Goal: Task Accomplishment & Management: Complete application form

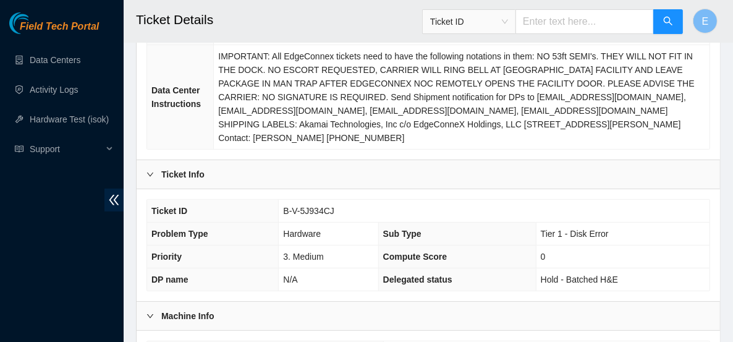
scroll to position [205, 0]
click at [184, 167] on b "Ticket Info" at bounding box center [182, 174] width 43 height 14
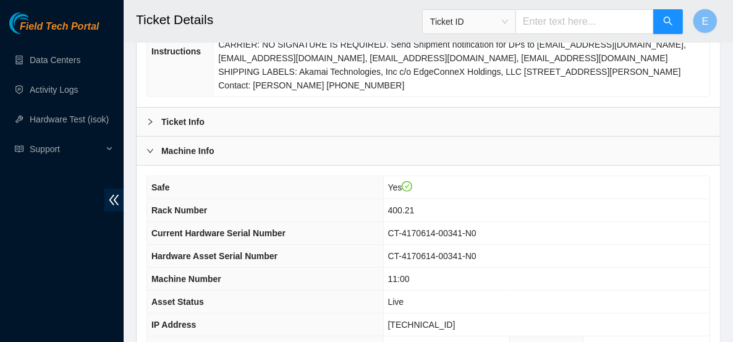
scroll to position [255, 0]
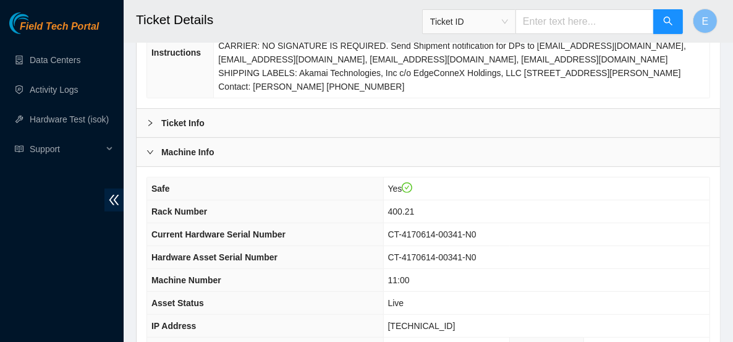
click at [163, 142] on div "Machine Info" at bounding box center [428, 152] width 583 height 28
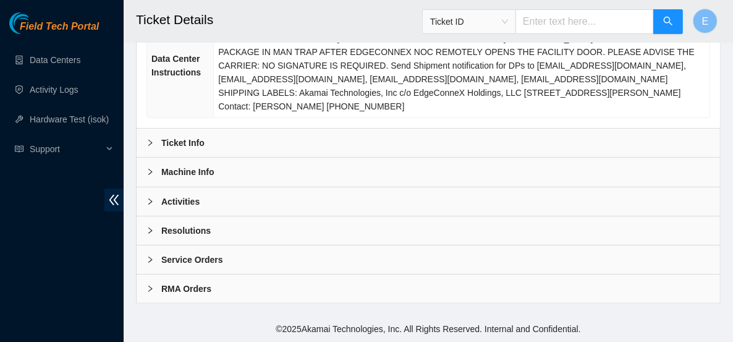
scroll to position [217, 0]
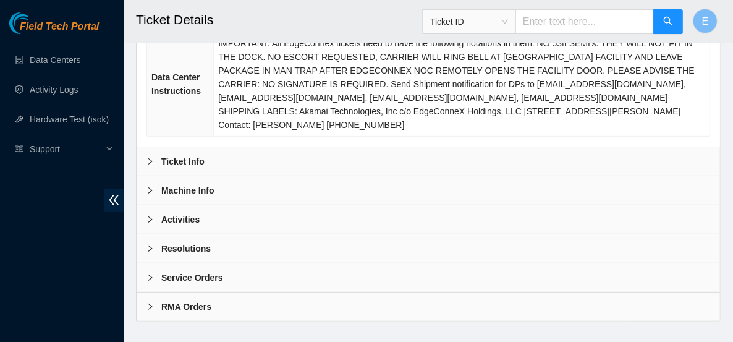
click at [181, 213] on b "Activities" at bounding box center [180, 220] width 38 height 14
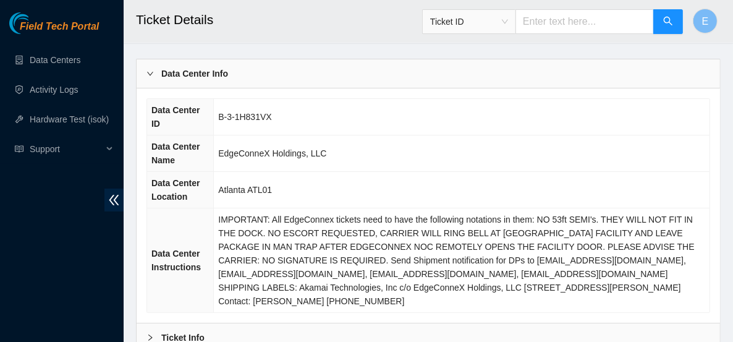
scroll to position [41, 0]
click at [160, 65] on div "Data Center Info" at bounding box center [428, 73] width 583 height 28
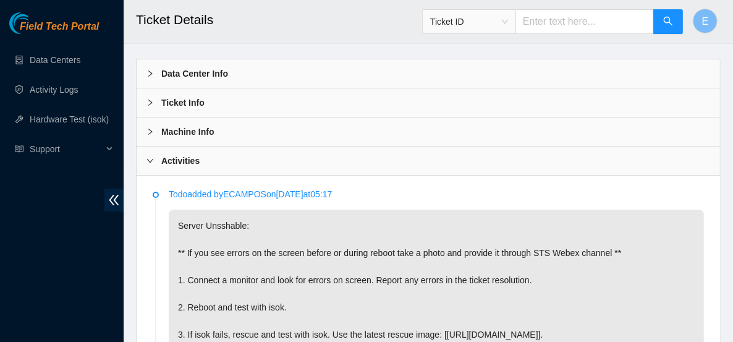
click at [216, 92] on div "Ticket Info" at bounding box center [428, 102] width 583 height 28
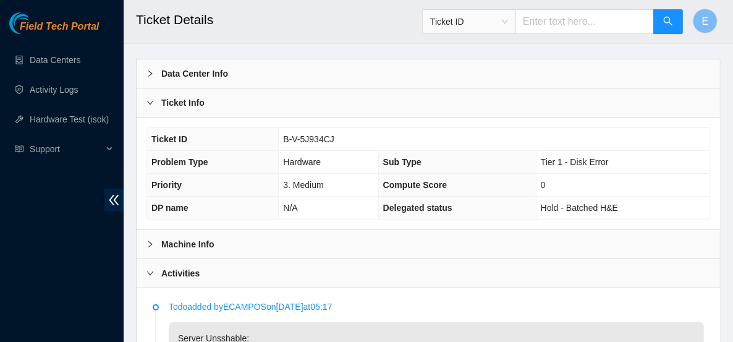
click at [187, 108] on div "Ticket Info" at bounding box center [428, 102] width 583 height 28
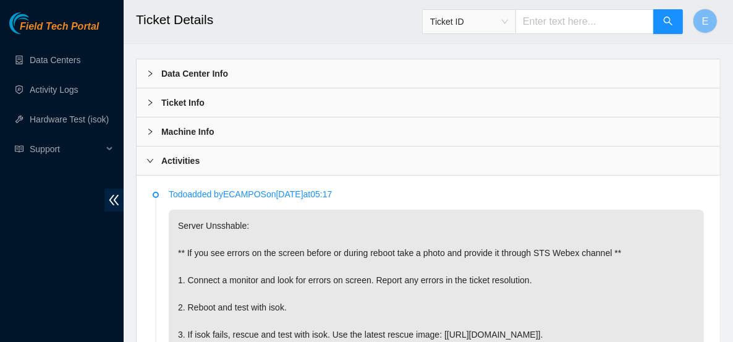
click at [197, 129] on b "Machine Info" at bounding box center [187, 132] width 53 height 14
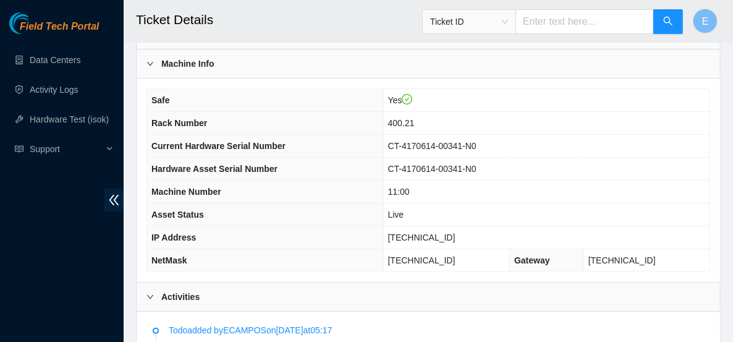
scroll to position [109, 0]
click at [227, 331] on p "Todo added by ECAMPOS on 2025-09-13 at 05:17" at bounding box center [436, 330] width 535 height 14
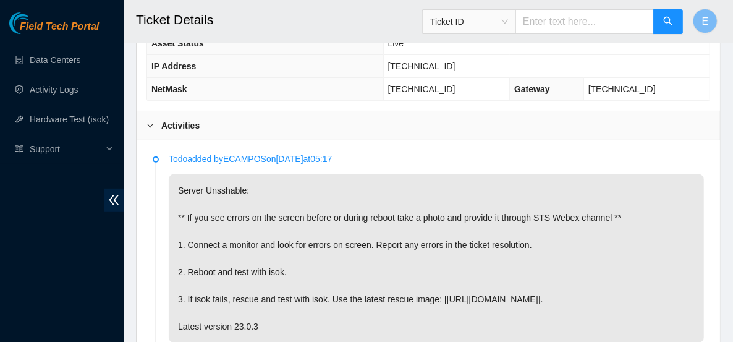
scroll to position [286, 0]
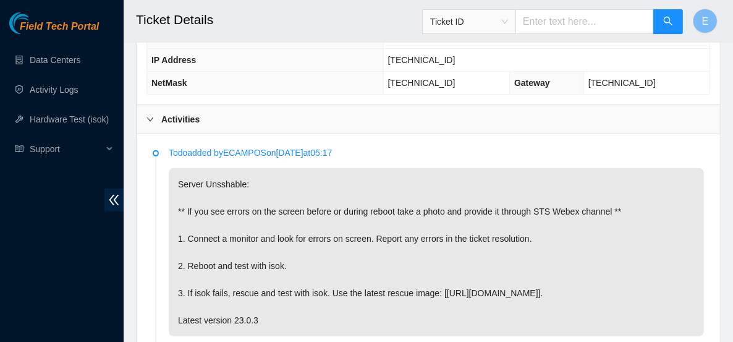
click at [539, 154] on p "Todo added by ECAMPOS on 2025-09-13 at 05:17" at bounding box center [436, 153] width 535 height 14
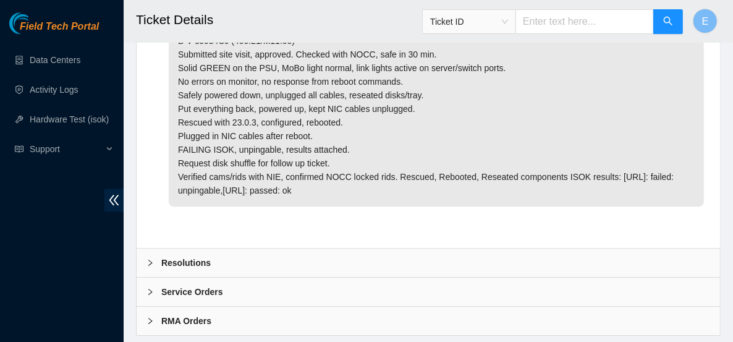
scroll to position [2358, 0]
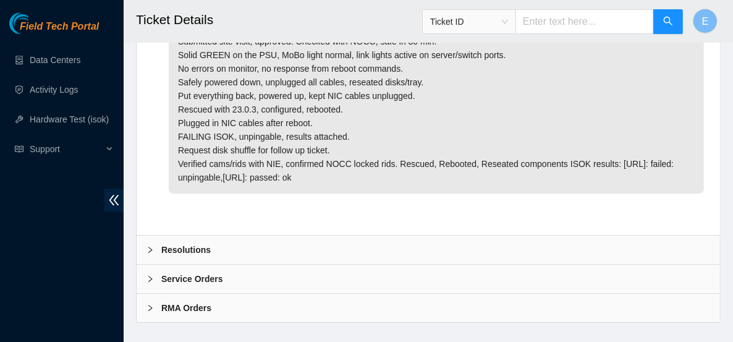
click at [312, 235] on div "Resolutions" at bounding box center [428, 249] width 583 height 28
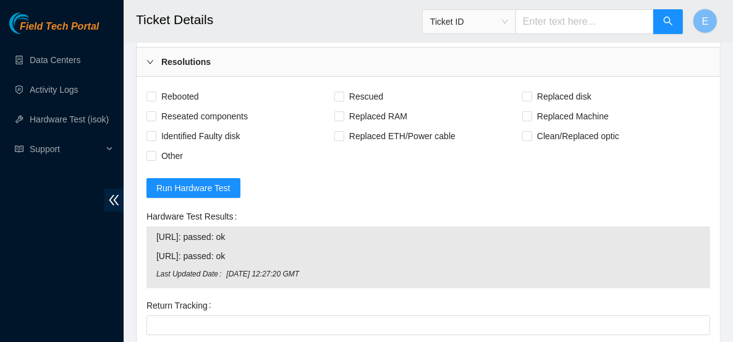
scroll to position [2543, 0]
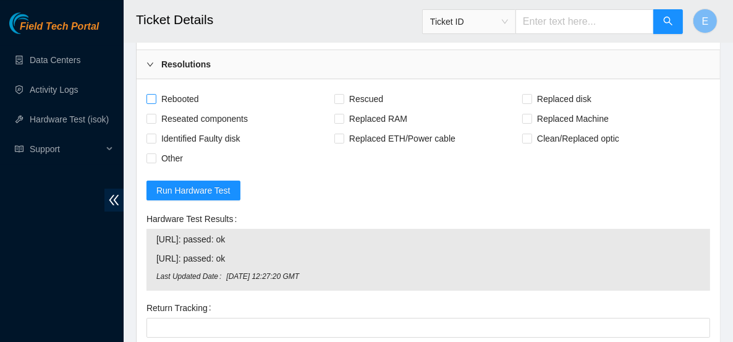
click at [158, 89] on span "Rebooted" at bounding box center [180, 99] width 48 height 20
click at [155, 94] on input "Rebooted" at bounding box center [150, 98] width 9 height 9
checkbox input "true"
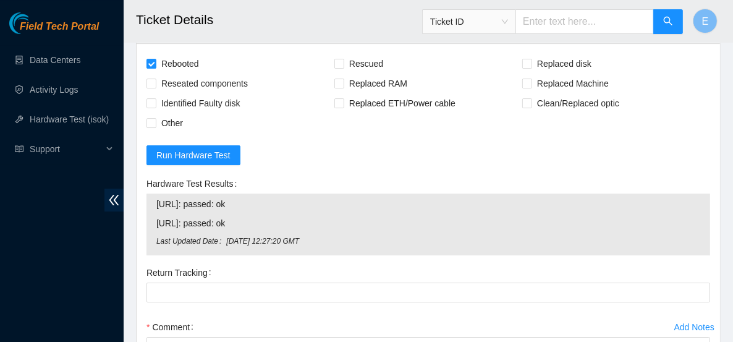
click at [234, 284] on div "Return Tracking" at bounding box center [428, 290] width 573 height 54
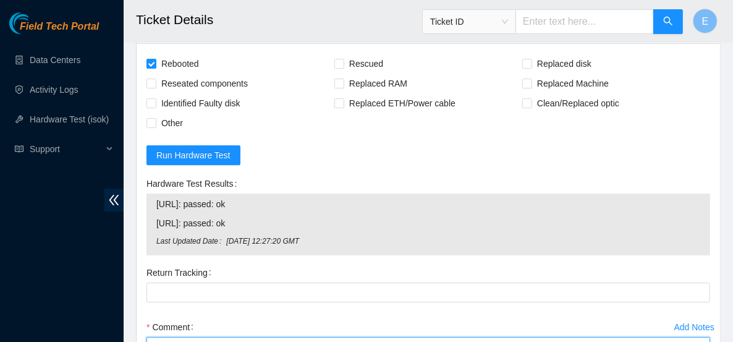
paste textarea "Rebooted server isok:"
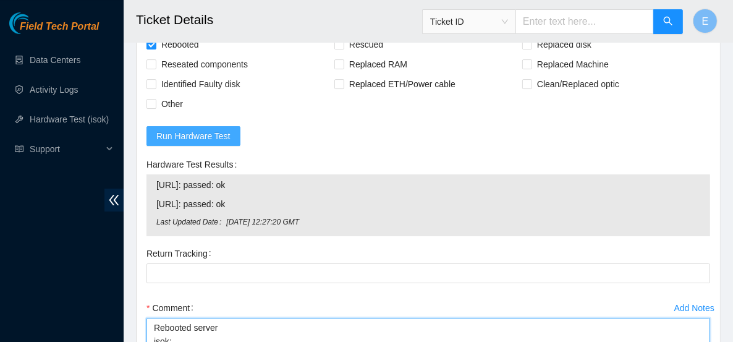
type textarea "Rebooted server isok:"
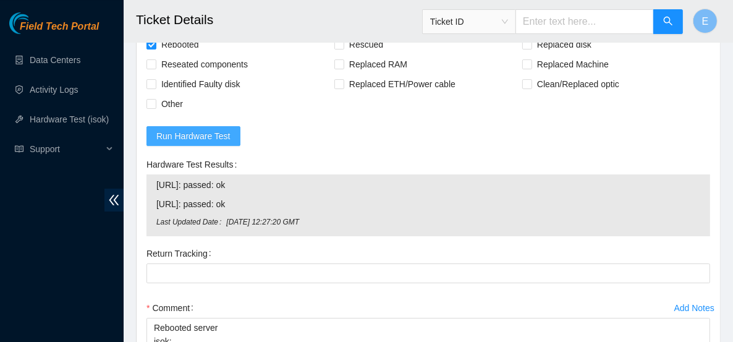
click at [201, 129] on span "Run Hardware Test" at bounding box center [193, 136] width 74 height 14
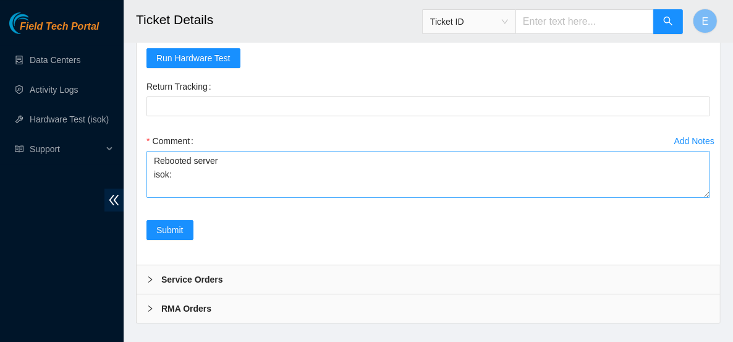
scroll to position [2561, 0]
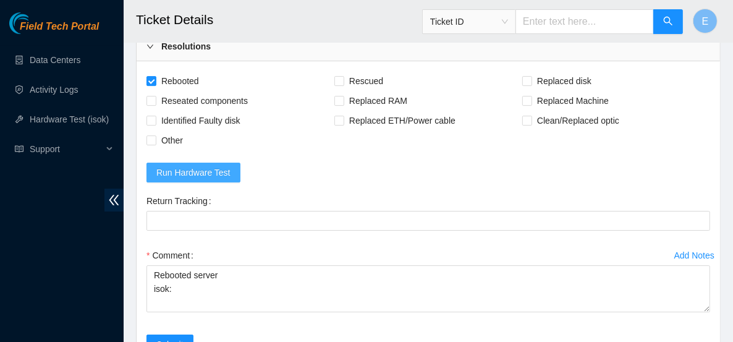
click at [221, 166] on span "Run Hardware Test" at bounding box center [193, 173] width 74 height 14
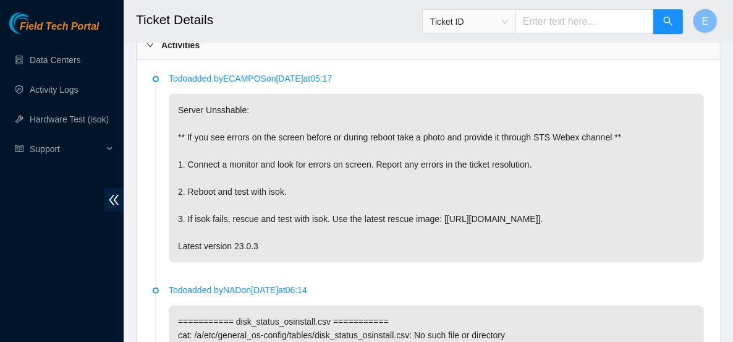
scroll to position [110, 0]
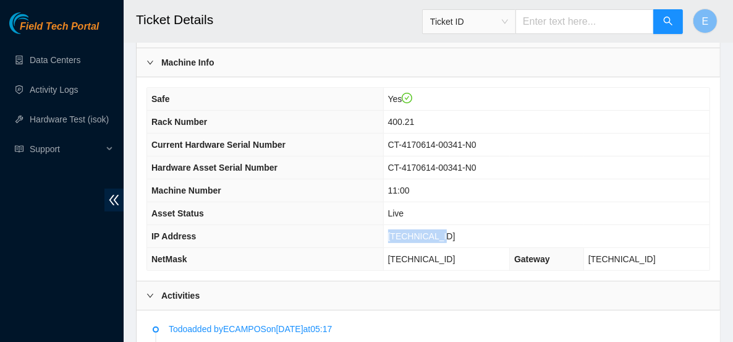
drag, startPoint x: 463, startPoint y: 229, endPoint x: 408, endPoint y: 236, distance: 55.5
click at [408, 236] on td "[TECHNICAL_ID]" at bounding box center [546, 236] width 326 height 23
copy span "[TECHNICAL_ID]"
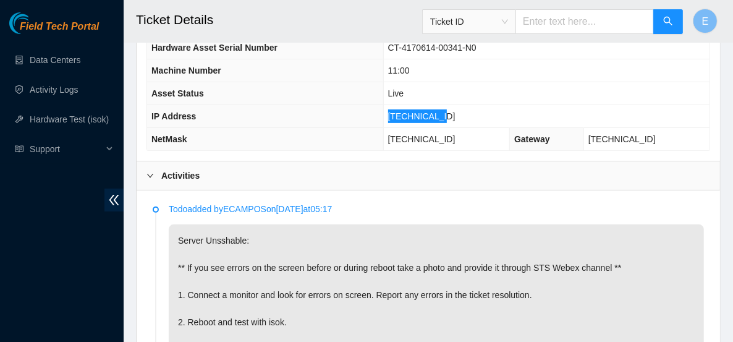
scroll to position [232, 0]
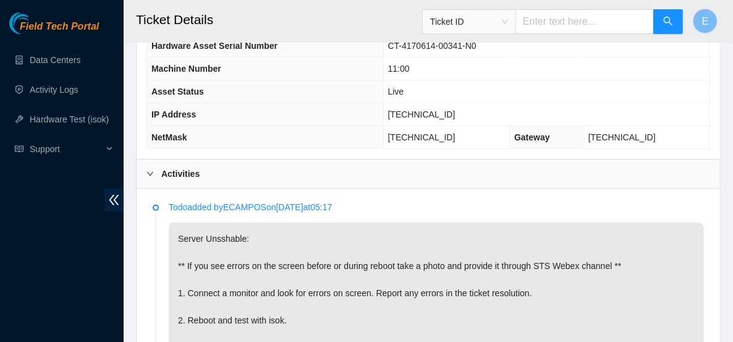
click at [666, 171] on div "Activities" at bounding box center [428, 173] width 583 height 28
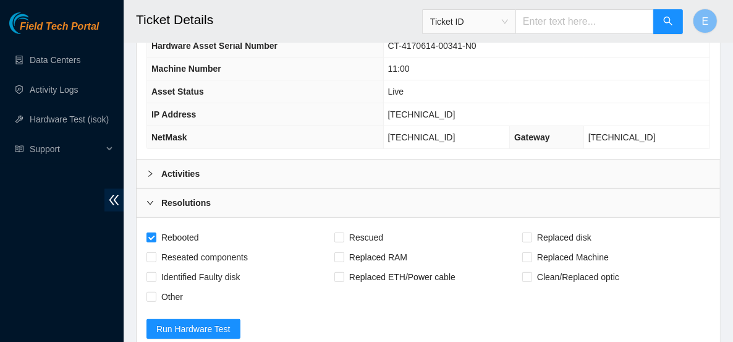
click at [332, 167] on div "Activities" at bounding box center [428, 173] width 583 height 28
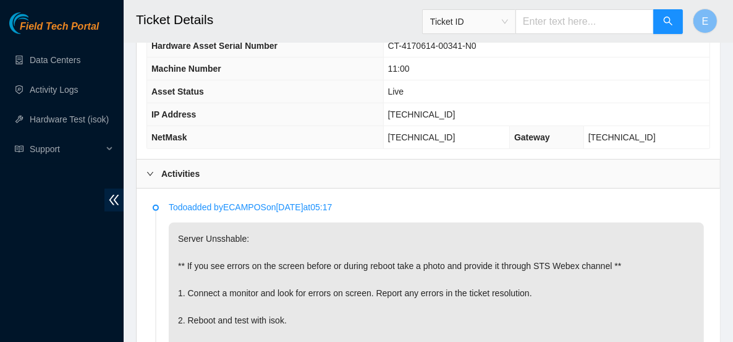
click at [332, 167] on div "Activities" at bounding box center [428, 173] width 583 height 28
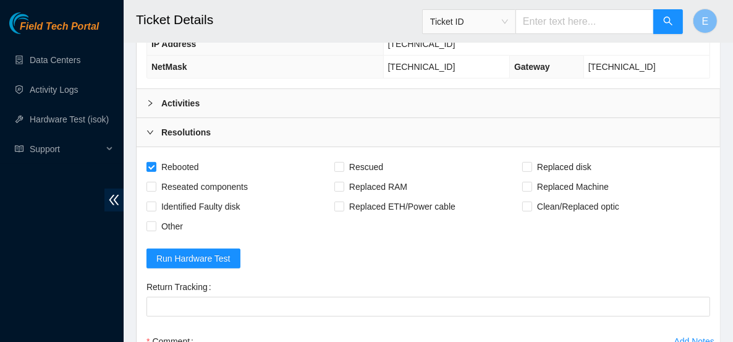
scroll to position [303, 0]
click at [336, 163] on input "Rescued" at bounding box center [338, 165] width 9 height 9
checkbox input "true"
click at [185, 256] on span "Run Hardware Test" at bounding box center [193, 258] width 74 height 14
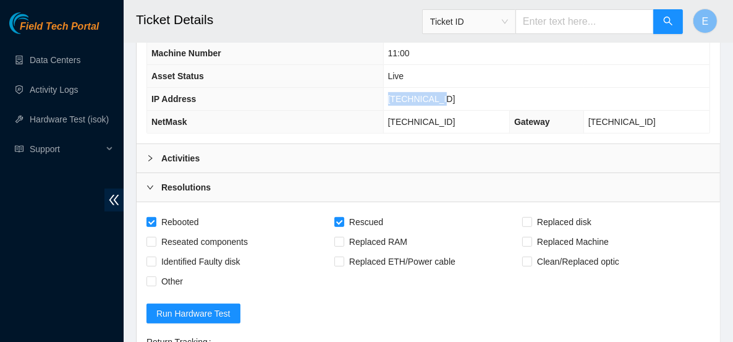
drag, startPoint x: 463, startPoint y: 92, endPoint x: 399, endPoint y: 95, distance: 64.3
click at [399, 95] on tr "IP Address 23.77.200.88" at bounding box center [428, 99] width 562 height 23
copy tr "[TECHNICAL_ID]"
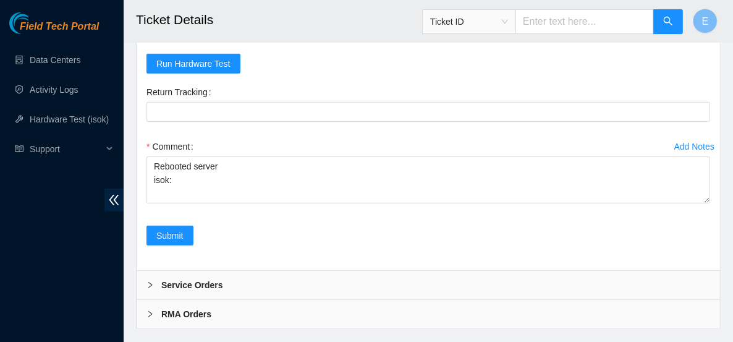
scroll to position [497, 0]
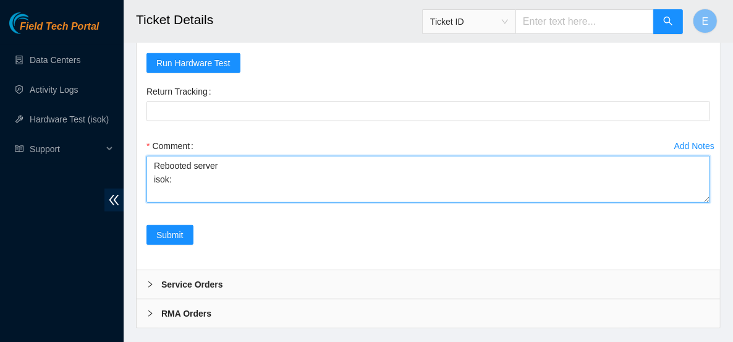
click at [232, 170] on textarea "Rebooted server isok:" at bounding box center [428, 179] width 564 height 47
drag, startPoint x: 232, startPoint y: 170, endPoint x: 184, endPoint y: 166, distance: 47.8
click at [184, 166] on textarea "Rebooted server isok:" at bounding box center [428, 179] width 564 height 47
click at [178, 178] on textarea "Rebooted server isok:" at bounding box center [428, 179] width 564 height 47
click at [234, 159] on textarea "Rebooted server isok:" at bounding box center [428, 179] width 564 height 47
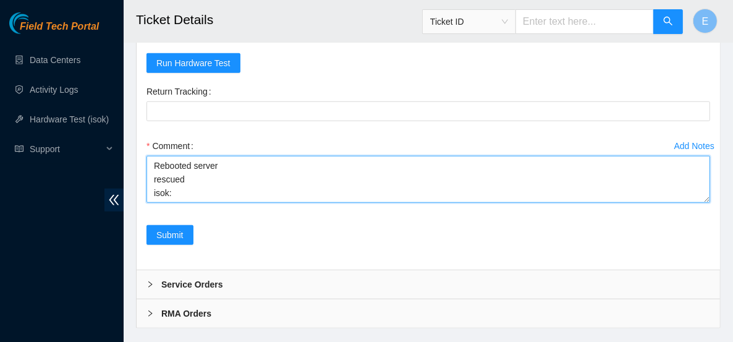
click at [190, 183] on textarea "Rebooted server rescued isok:" at bounding box center [428, 179] width 564 height 47
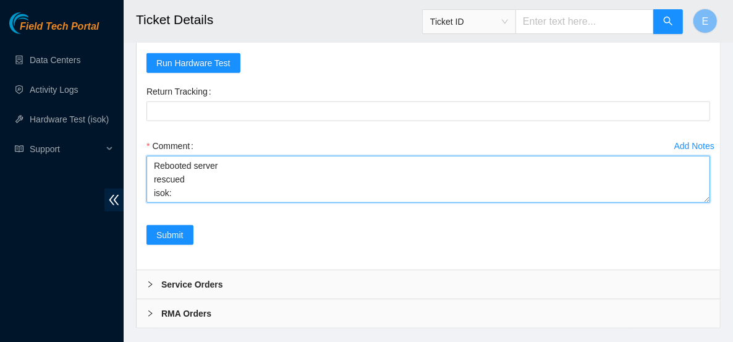
click at [190, 183] on textarea "Rebooted server rescued isok:" at bounding box center [428, 179] width 564 height 47
paste textarea "Rescued and configured Isok:"
click at [172, 175] on textarea "Rebooted server Rescued and configured Isok:" at bounding box center [428, 179] width 564 height 47
paste textarea "23.77.200.89 : passed: ok N/A 23.77.200.88 : passed: ok"
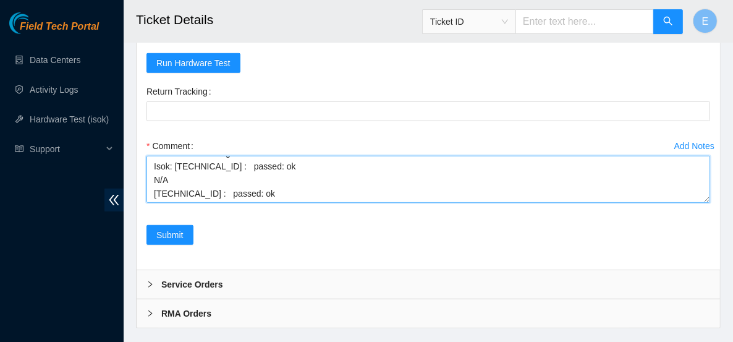
scroll to position [32, 0]
drag, startPoint x: 180, startPoint y: 174, endPoint x: 138, endPoint y: 175, distance: 42.1
click at [138, 175] on div "Rebooted Rescued Replaced disk Reseated components Replaced RAM Replaced Machin…" at bounding box center [428, 111] width 583 height 318
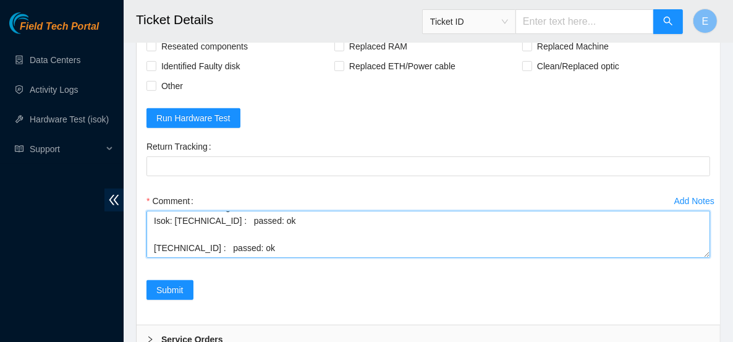
scroll to position [517, 0]
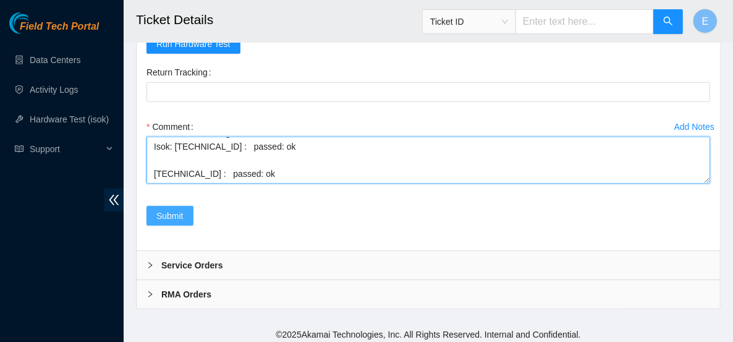
type textarea "Rebooted server Rescued and configured Isok: 23.77.200.89 : passed: ok 23.77.20…"
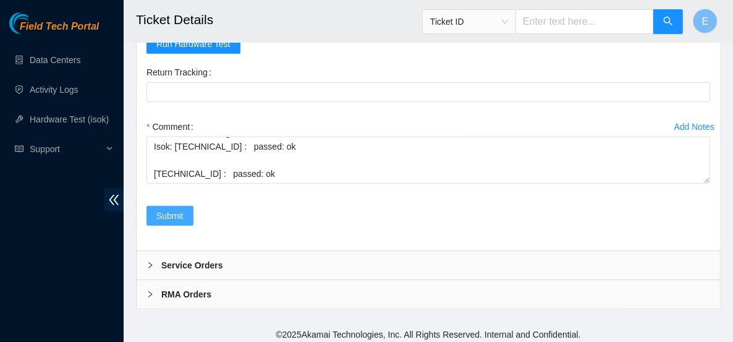
click at [173, 214] on span "Submit" at bounding box center [169, 216] width 27 height 14
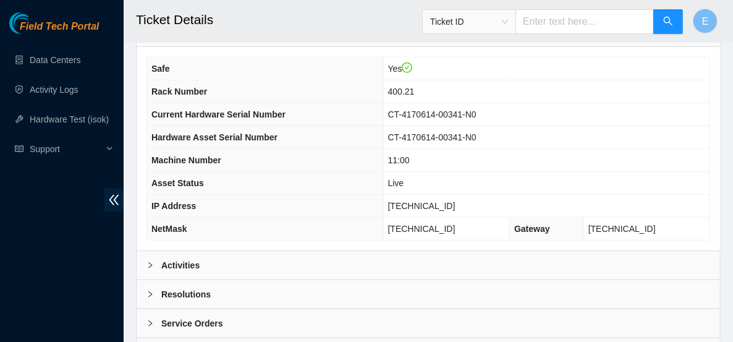
scroll to position [530, 0]
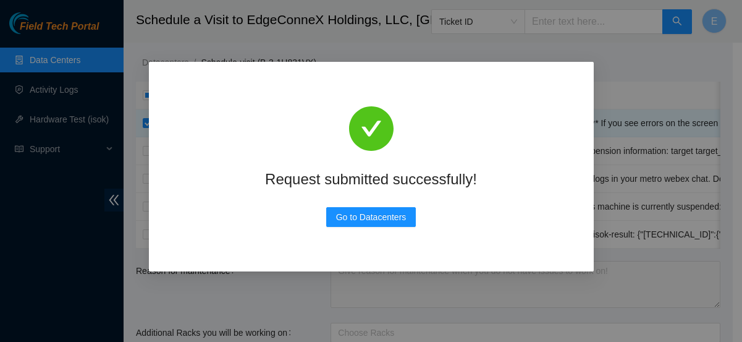
scroll to position [342, 0]
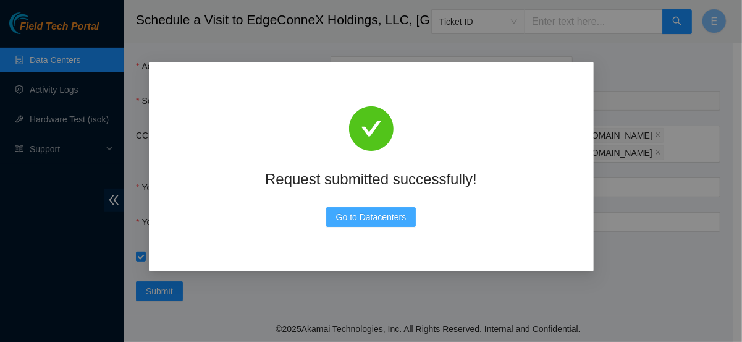
click at [333, 214] on button "Go to Datacenters" at bounding box center [371, 217] width 90 height 20
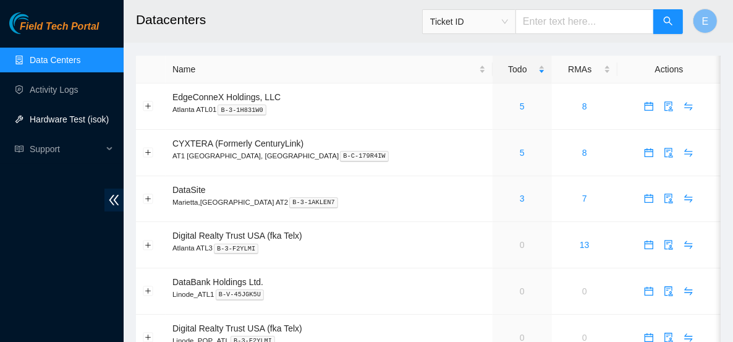
click at [74, 120] on link "Hardware Test (isok)" at bounding box center [69, 119] width 79 height 10
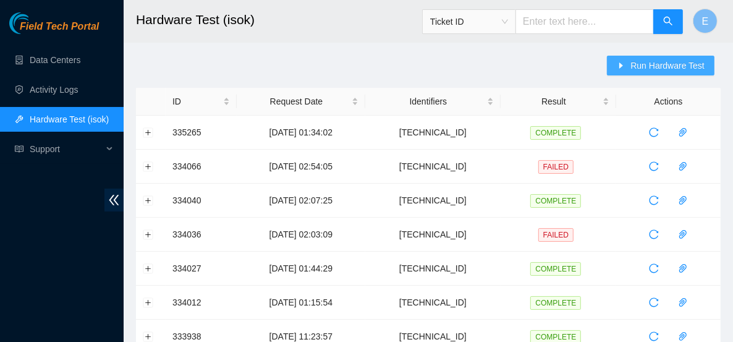
click at [622, 69] on icon "caret-right" at bounding box center [621, 65] width 9 height 9
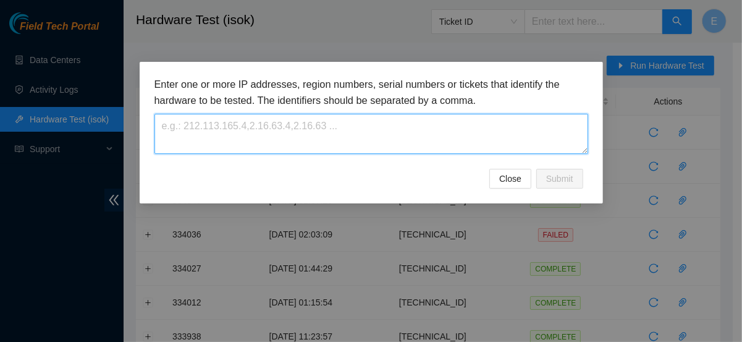
click at [192, 124] on textarea at bounding box center [371, 134] width 434 height 40
paste textarea "[TECHNICAL_ID]"
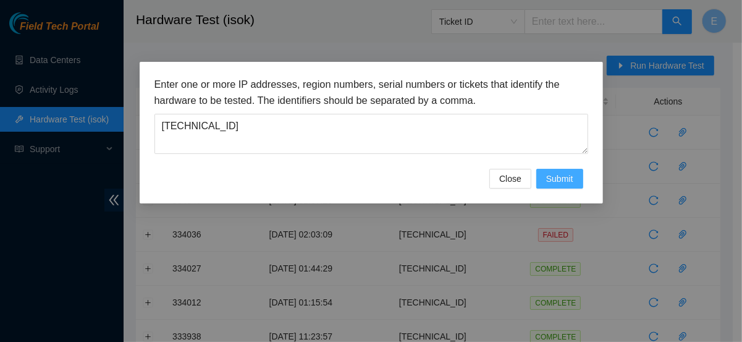
click at [557, 180] on span "Submit" at bounding box center [559, 179] width 27 height 14
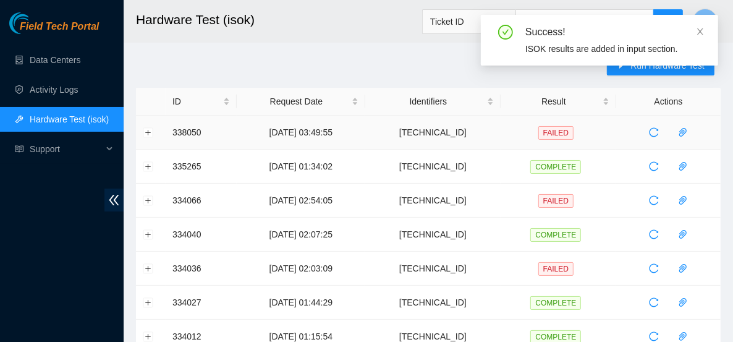
click at [567, 135] on span "FAILED" at bounding box center [555, 133] width 35 height 14
click at [145, 127] on button "Expand row" at bounding box center [148, 132] width 10 height 10
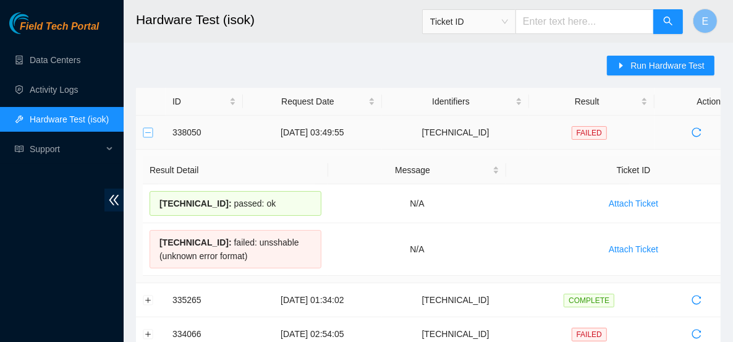
click at [145, 130] on button "Collapse row" at bounding box center [148, 132] width 10 height 10
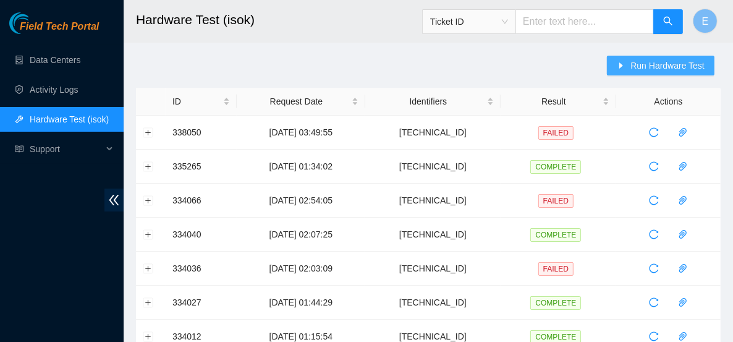
click at [625, 69] on icon "caret-right" at bounding box center [621, 65] width 9 height 9
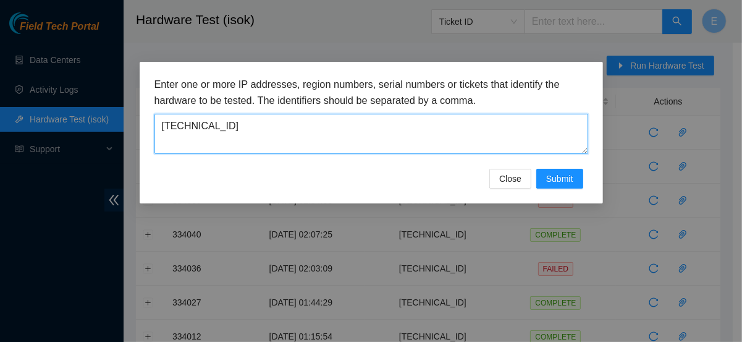
click at [237, 118] on textarea "[TECHNICAL_ID]" at bounding box center [371, 134] width 434 height 40
paste textarea
click at [182, 120] on textarea "[TECHNICAL_ID]" at bounding box center [371, 134] width 434 height 40
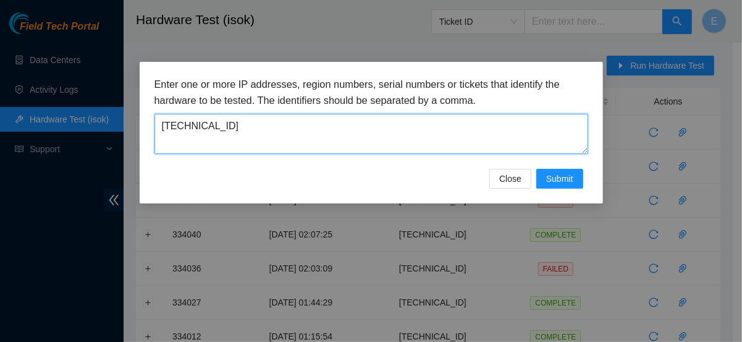
type textarea "[TECHNICAL_ID]"
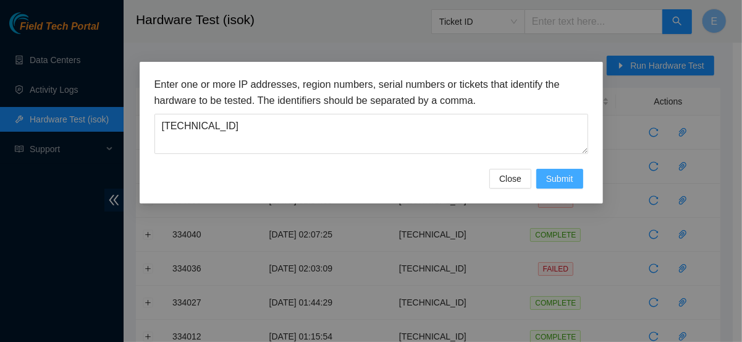
click at [552, 180] on span "Submit" at bounding box center [559, 179] width 27 height 14
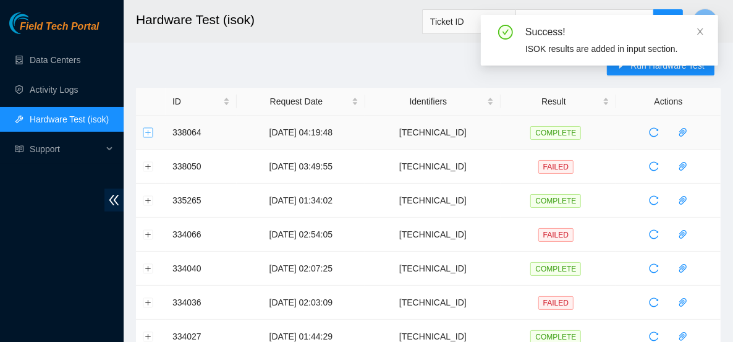
click at [144, 135] on button "Expand row" at bounding box center [148, 132] width 10 height 10
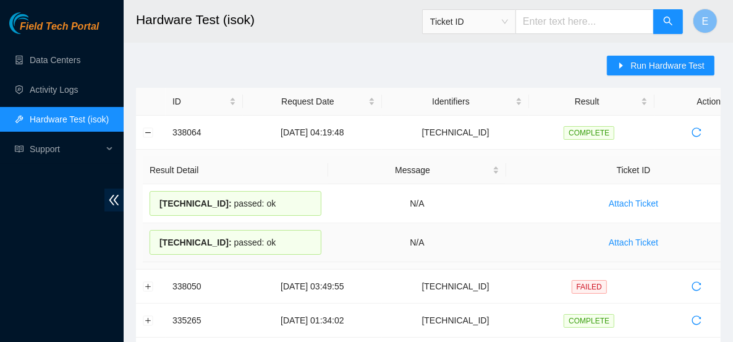
drag, startPoint x: 161, startPoint y: 204, endPoint x: 266, endPoint y: 245, distance: 112.9
click at [266, 245] on tbody "23.77.200.89 : passed: ok N/A Attach Ticket 23.77.200.88 : passed: ok N/A Attac…" at bounding box center [452, 223] width 618 height 78
copy tbody "23.77.200.89 : passed: ok N/A Attach Ticket 23.77.200.88 : passed: ok"
click at [154, 130] on td at bounding box center [151, 133] width 30 height 34
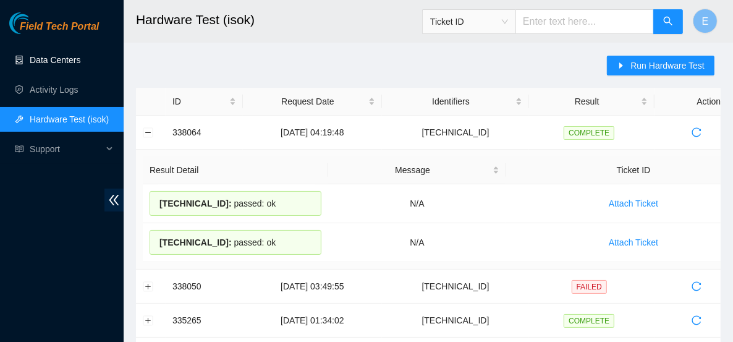
click at [66, 65] on link "Data Centers" at bounding box center [55, 60] width 51 height 10
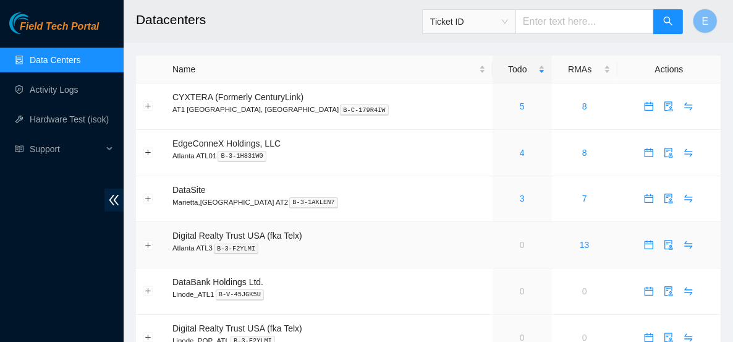
scroll to position [54, 0]
